Goal: Register for event/course

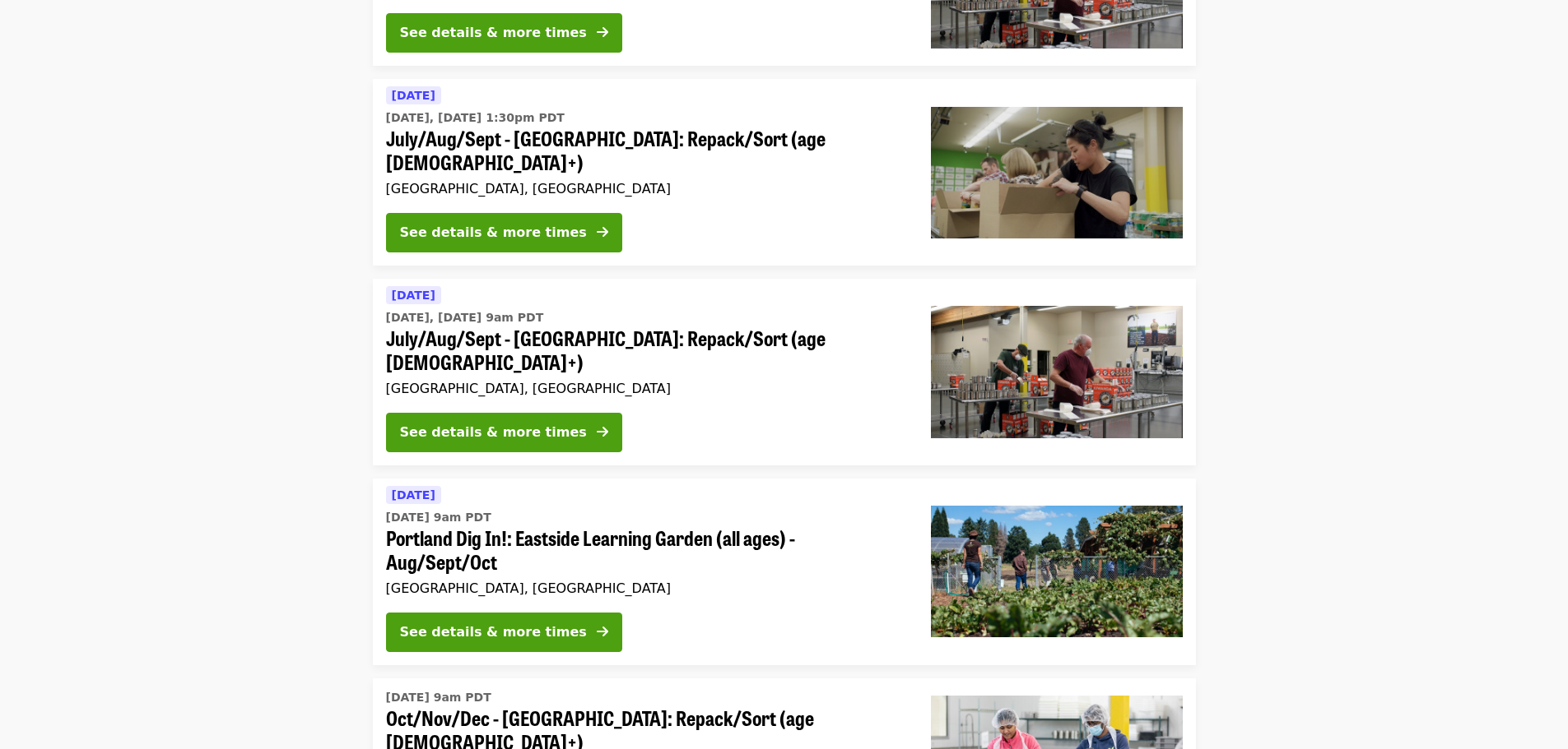
scroll to position [740, 0]
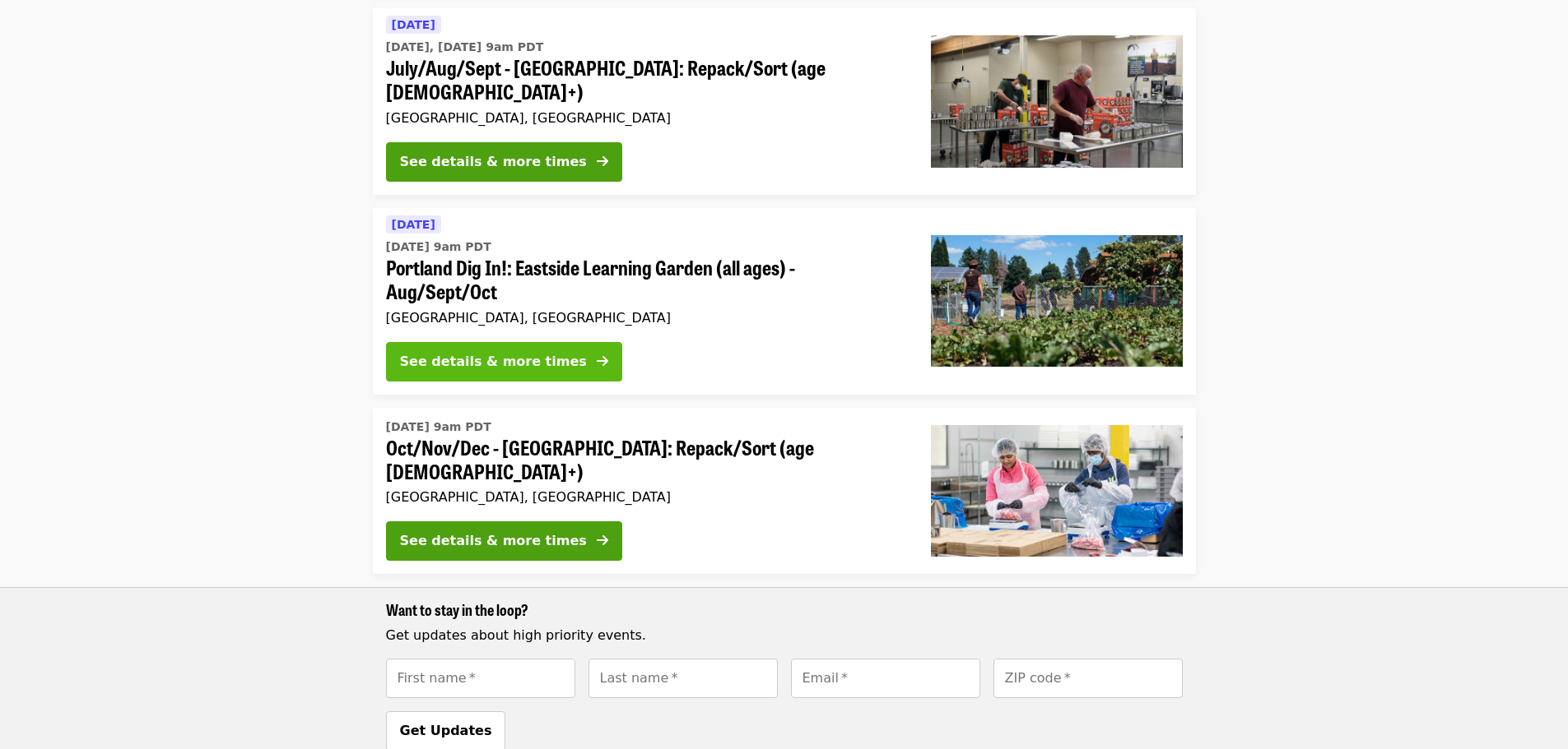
click at [515, 352] on div "See details & more times" at bounding box center [493, 362] width 187 height 19
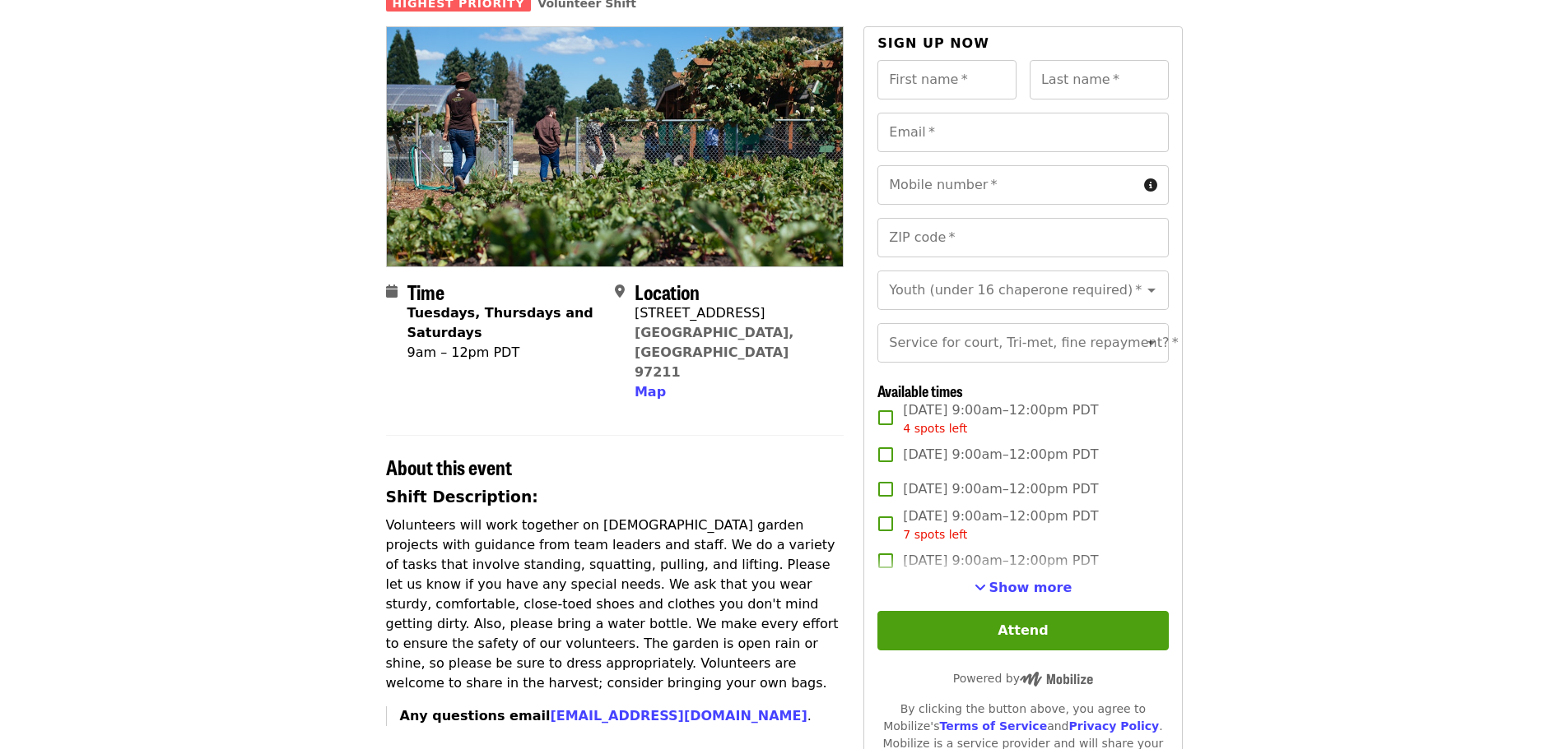
scroll to position [165, 0]
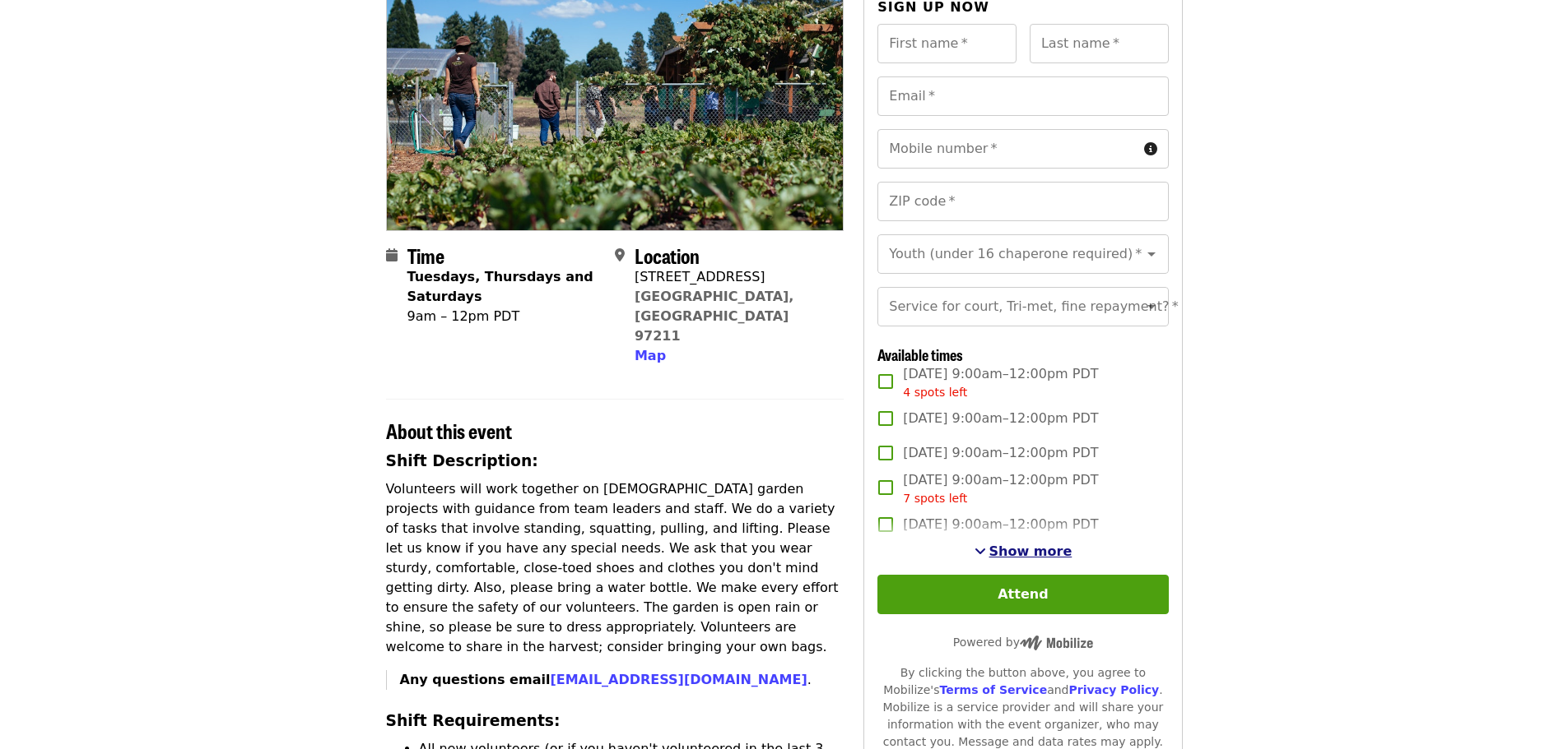
click at [1021, 560] on span "Show more" at bounding box center [1031, 552] width 83 height 16
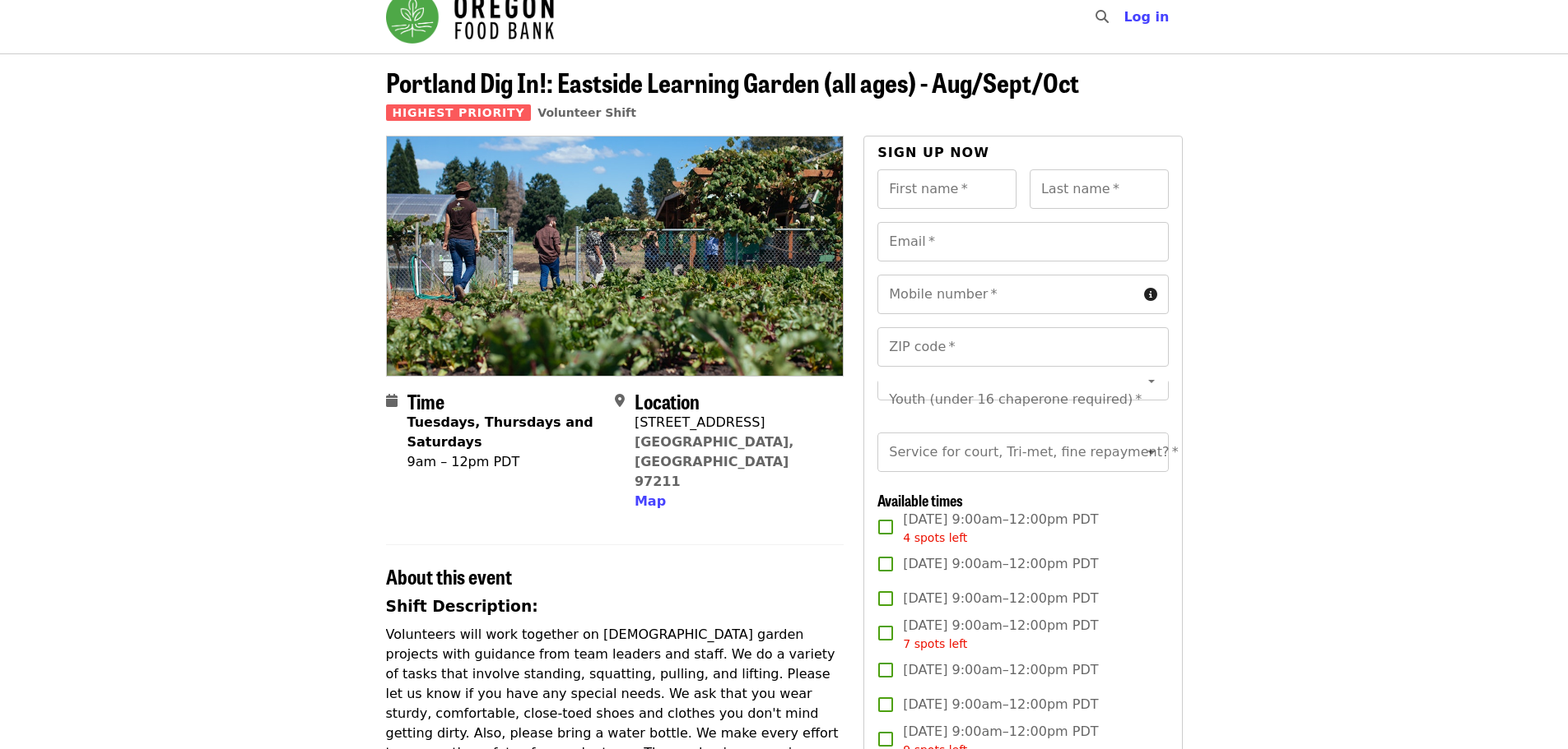
scroll to position [0, 0]
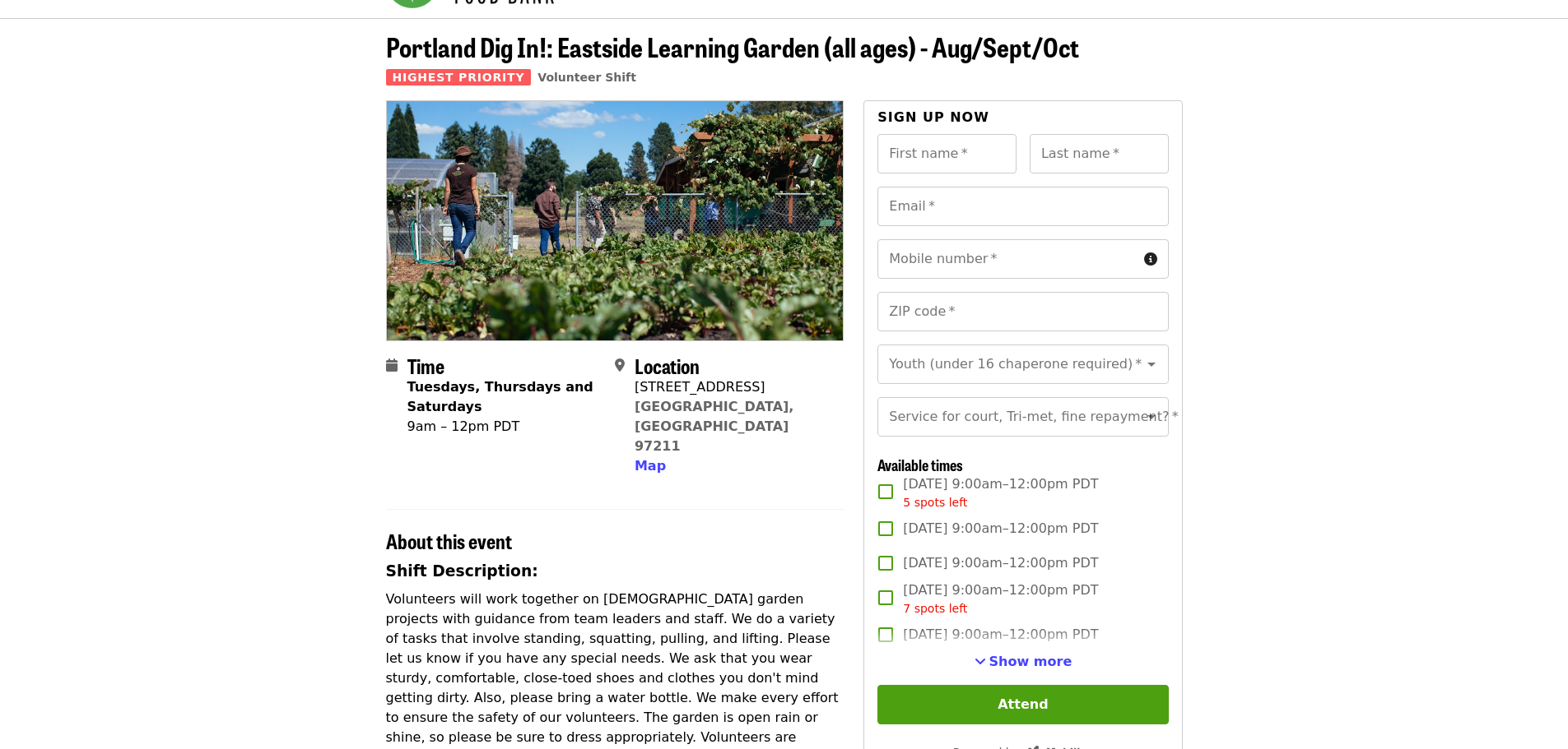
scroll to position [165, 0]
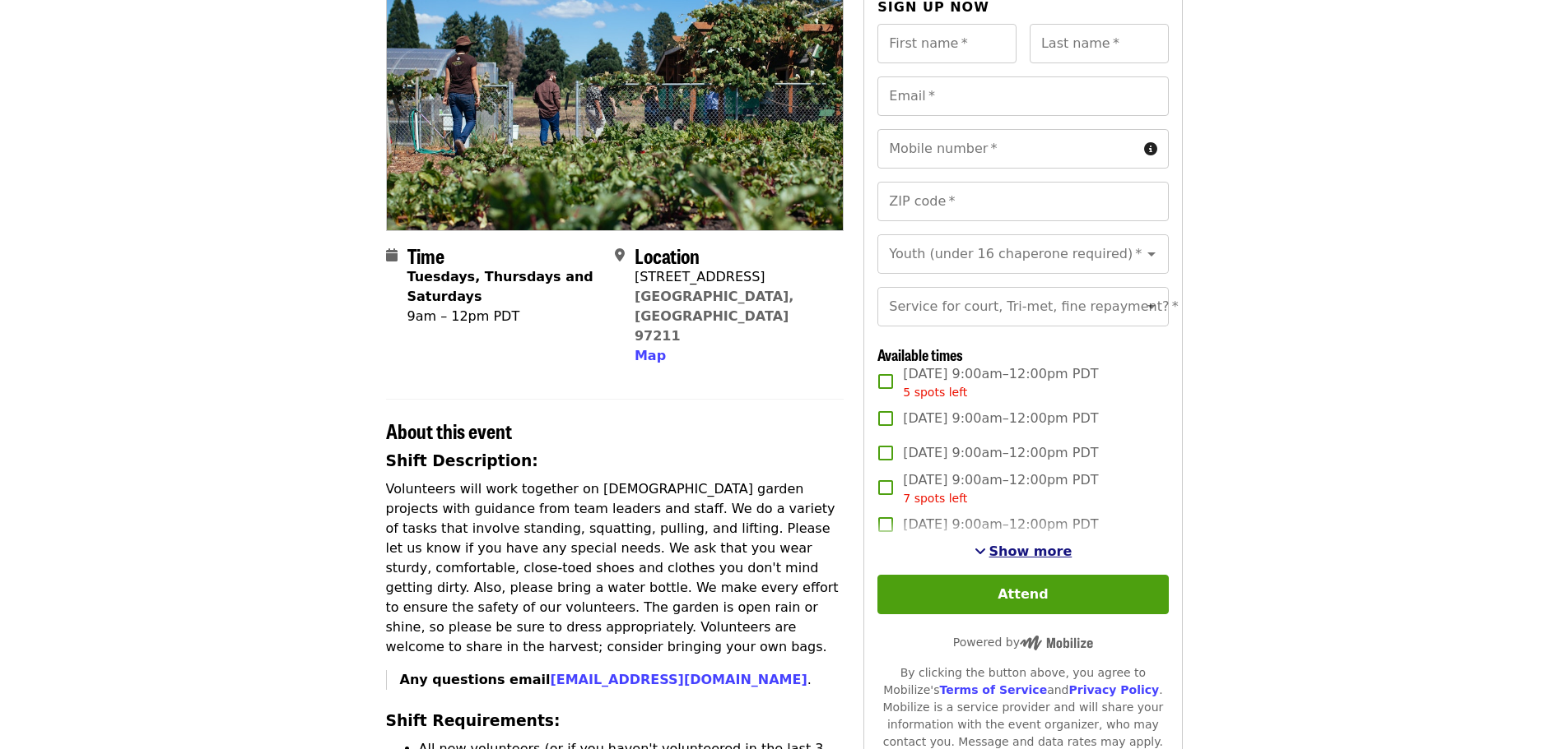
click at [1034, 560] on span "Show more" at bounding box center [1031, 552] width 83 height 16
